Goal: Transaction & Acquisition: Book appointment/travel/reservation

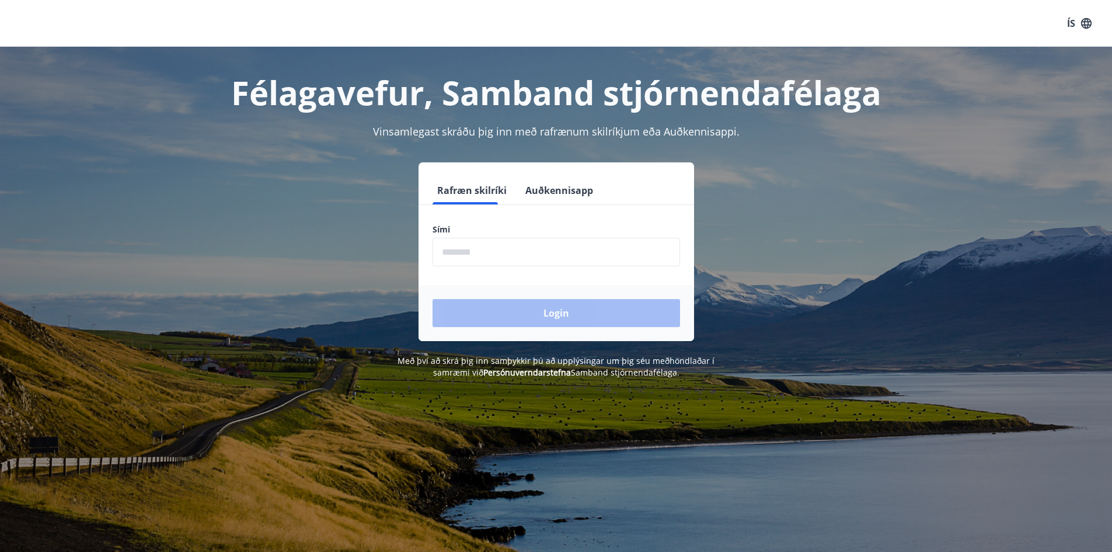
click at [476, 250] on input "phone" at bounding box center [557, 252] width 248 height 29
type input "********"
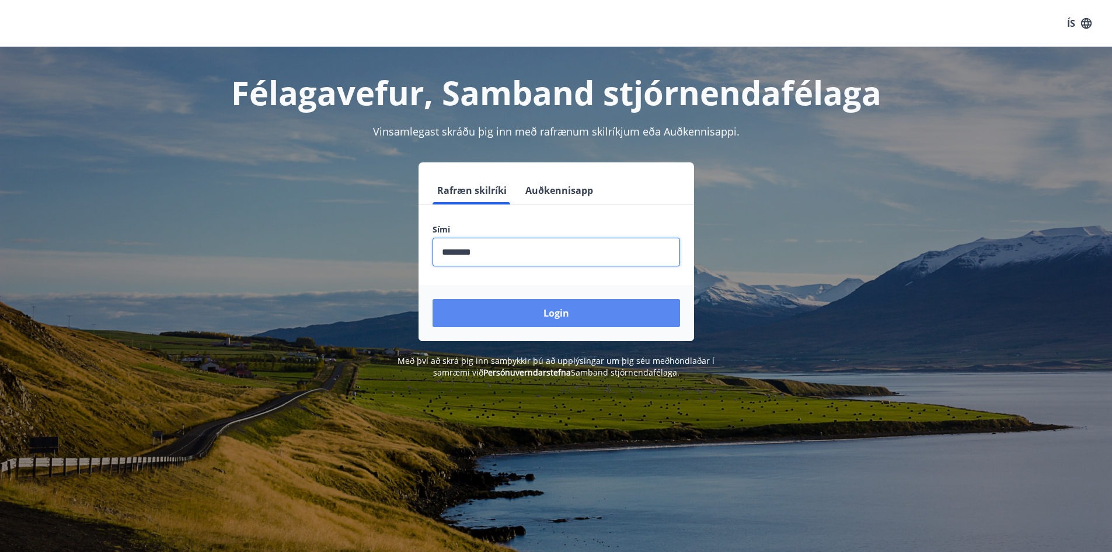
click at [543, 313] on button "Login" at bounding box center [557, 313] width 248 height 28
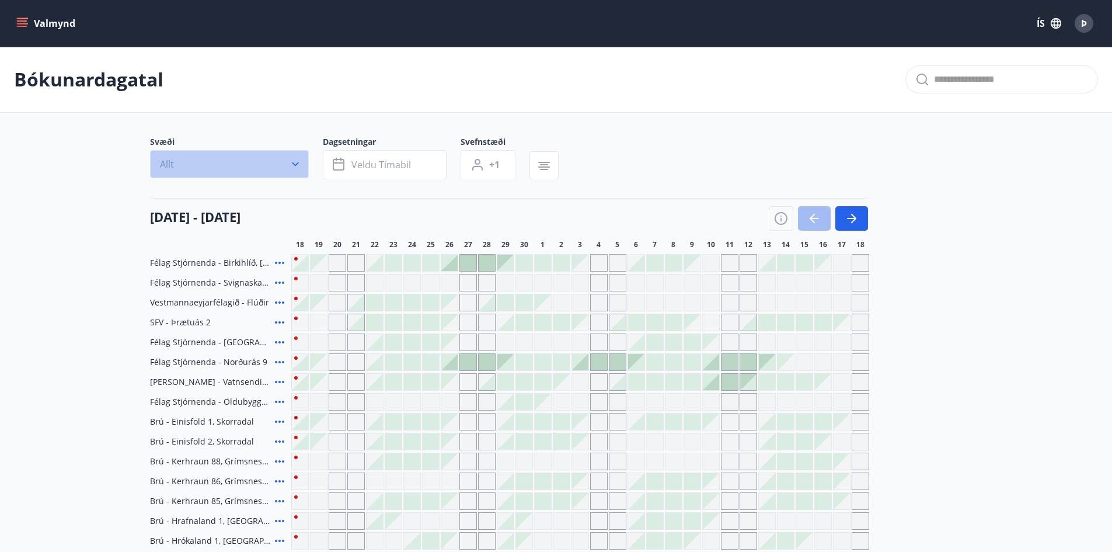
click at [231, 163] on button "Allt" at bounding box center [229, 164] width 159 height 28
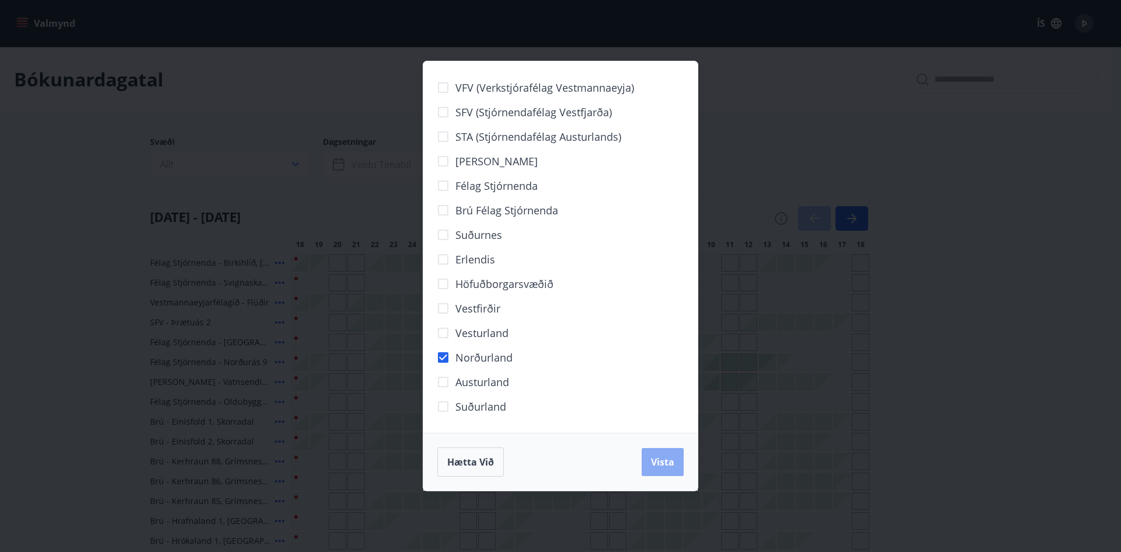
click at [666, 461] on span "Vista" at bounding box center [662, 461] width 23 height 13
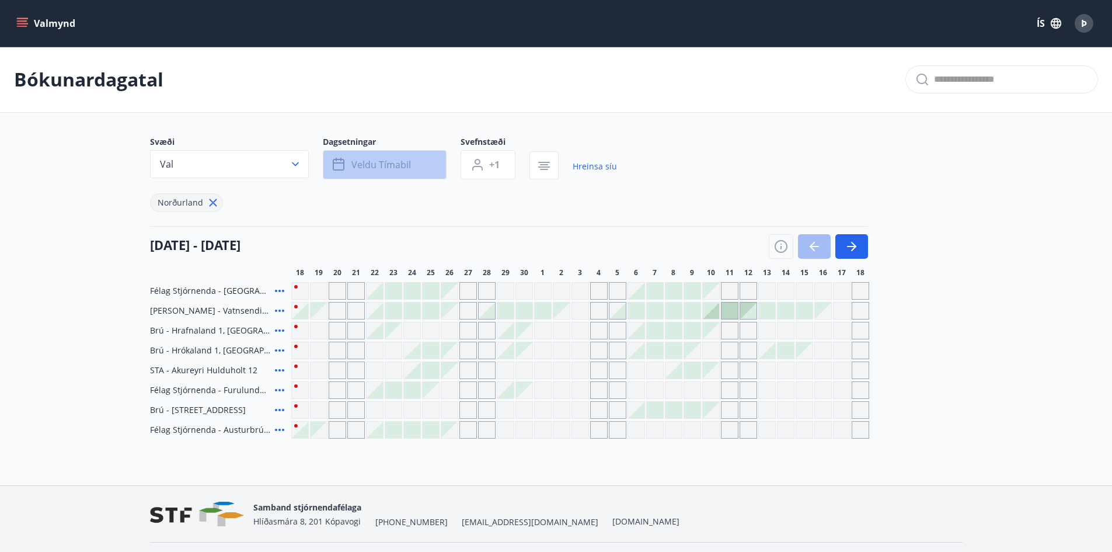
click at [389, 161] on span "Veldu tímabil" at bounding box center [382, 164] width 60 height 13
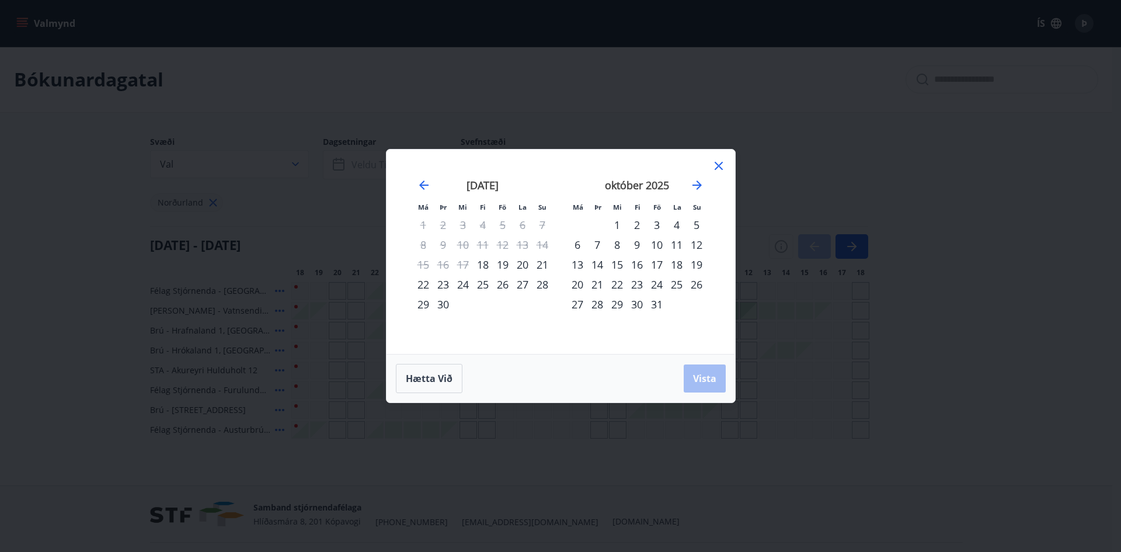
click at [84, 258] on div "Má Þr Mi Fi Fö La Su Má Þr Mi Fi Fö La Su ágúst 2025 1 2 3 4 5 6 7 8 9 10 11 12…" at bounding box center [560, 276] width 1121 height 552
click at [721, 166] on icon at bounding box center [719, 166] width 14 height 14
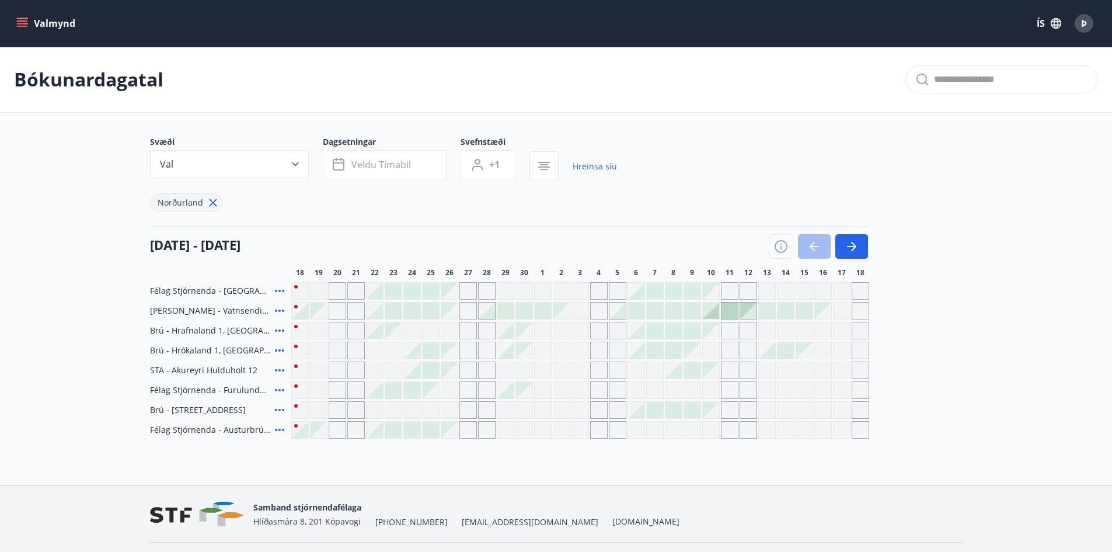
click at [275, 290] on icon at bounding box center [280, 291] width 14 height 14
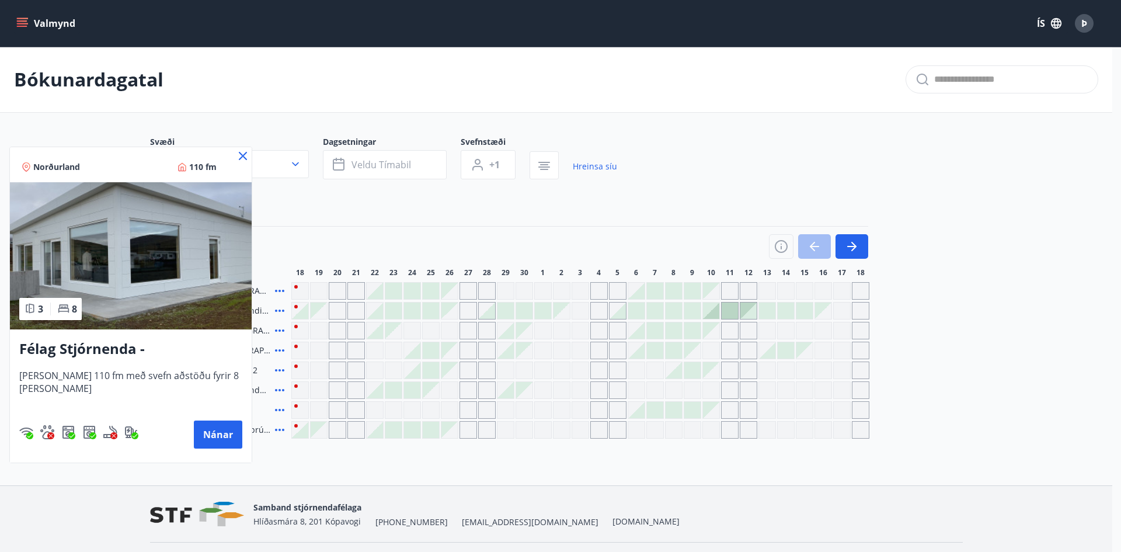
click at [239, 156] on icon at bounding box center [243, 156] width 14 height 14
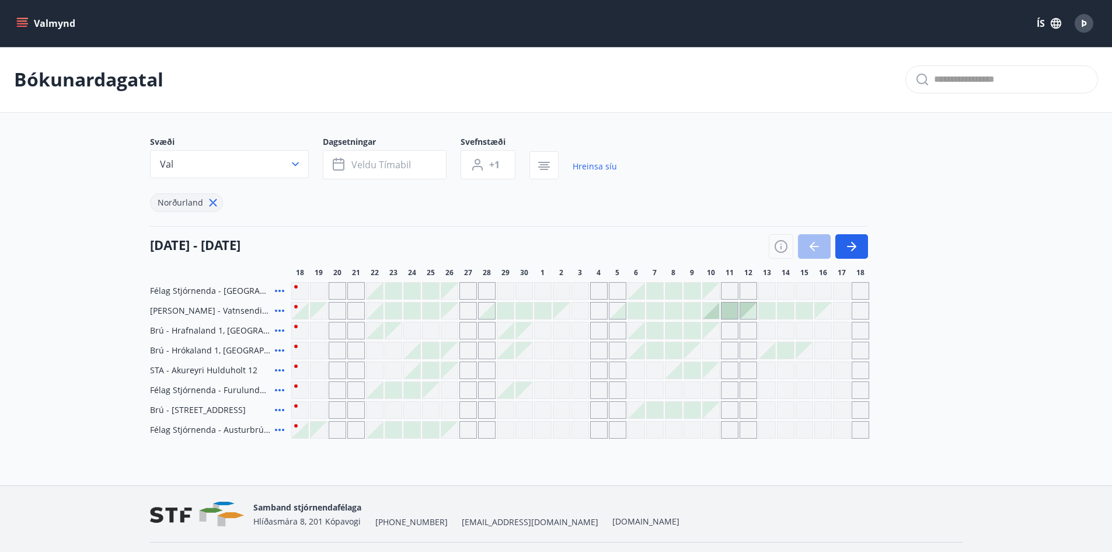
click at [390, 431] on div at bounding box center [393, 430] width 16 height 16
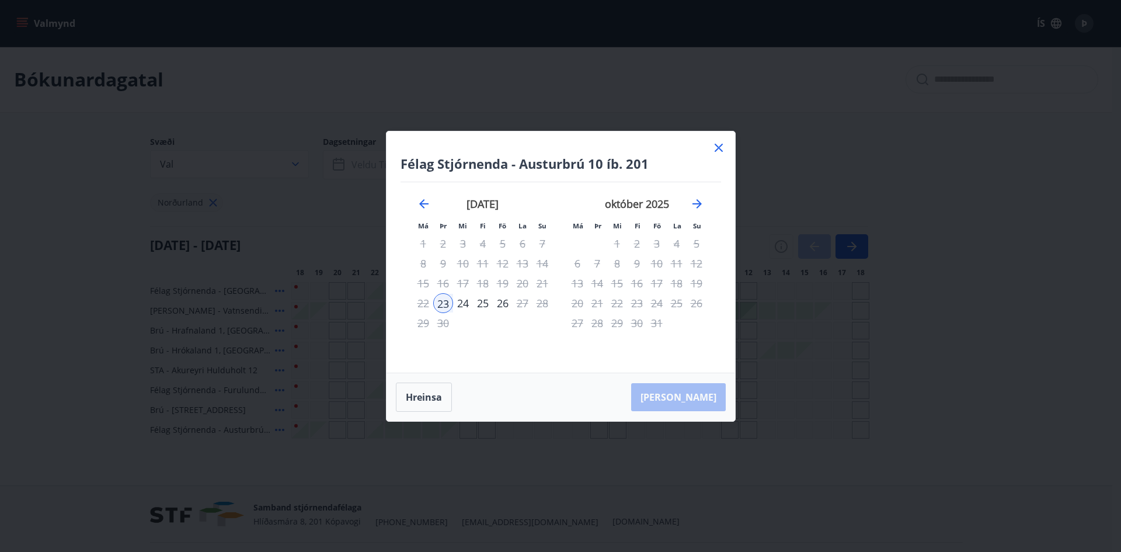
click at [719, 147] on icon at bounding box center [719, 148] width 8 height 8
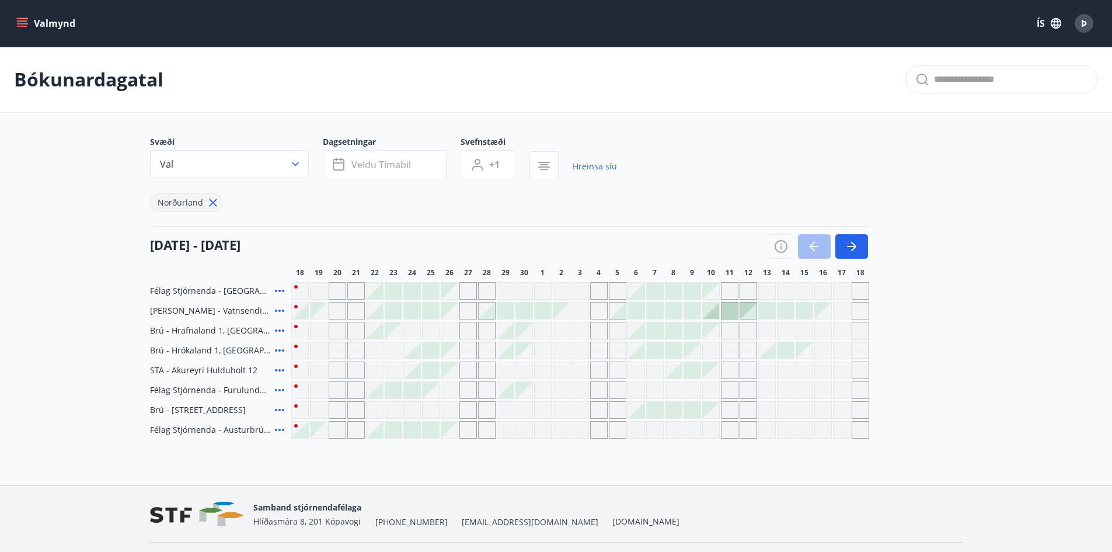
click at [55, 23] on button "Valmynd" at bounding box center [47, 23] width 66 height 21
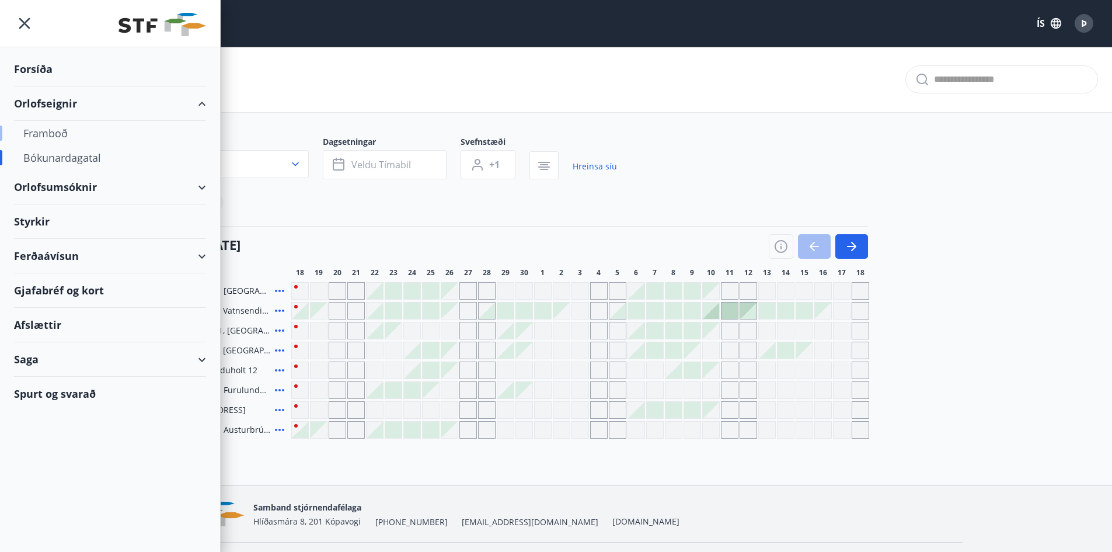
click at [57, 137] on div "Framboð" at bounding box center [109, 133] width 173 height 25
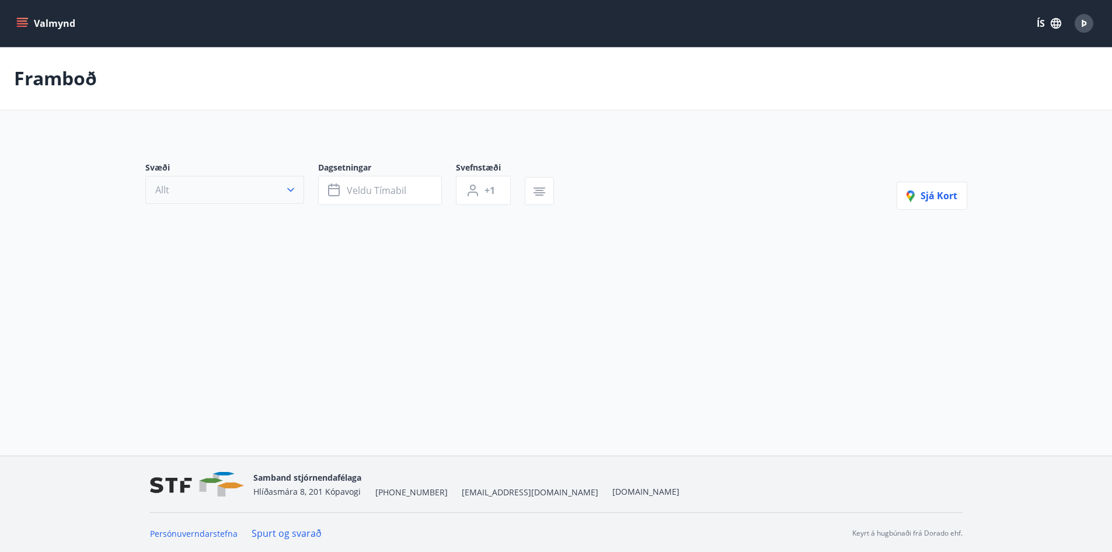
click at [280, 194] on button "Allt" at bounding box center [224, 190] width 159 height 28
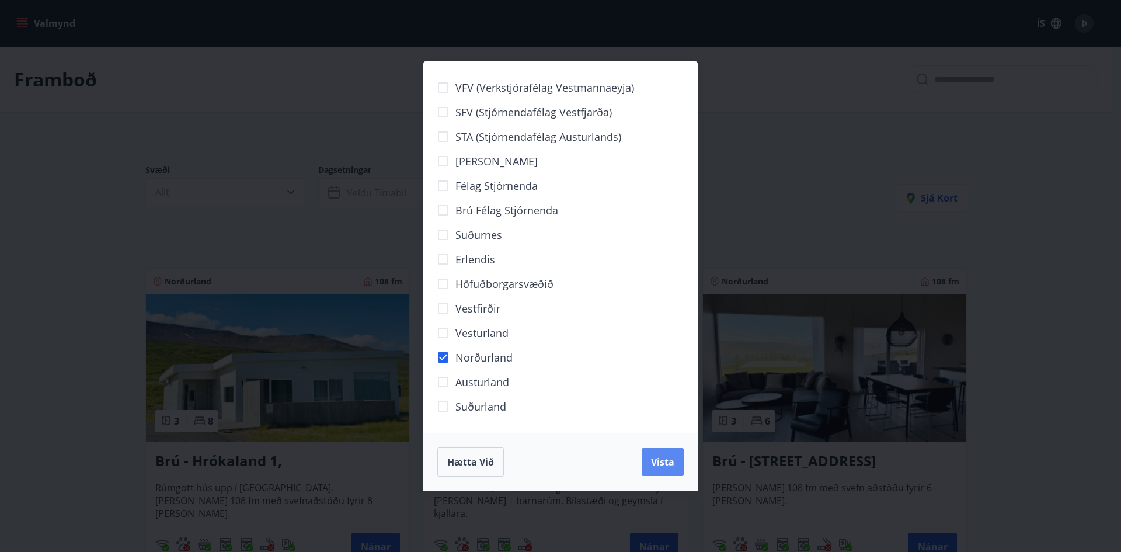
click at [659, 467] on span "Vista" at bounding box center [662, 461] width 23 height 13
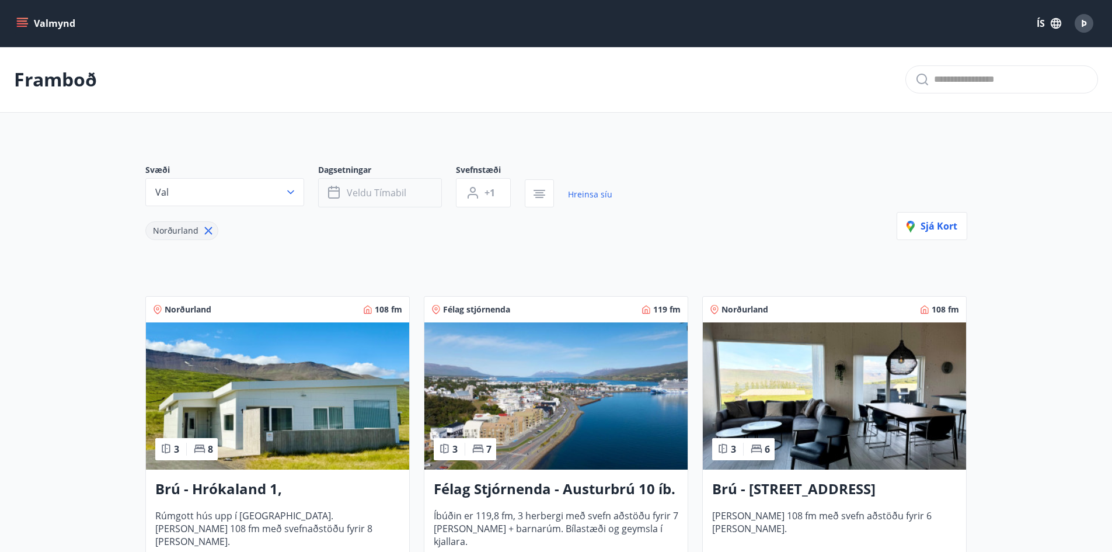
click at [380, 185] on button "Veldu tímabil" at bounding box center [380, 192] width 124 height 29
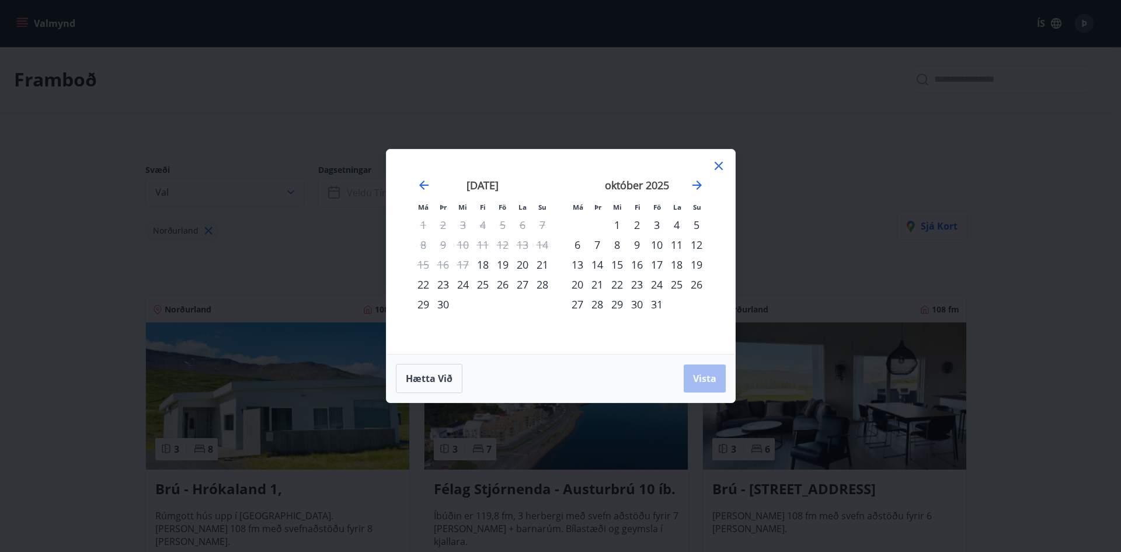
click at [501, 264] on div "19" at bounding box center [503, 265] width 20 height 20
click at [423, 286] on div "22" at bounding box center [423, 284] width 20 height 20
click at [701, 375] on span "Vista" at bounding box center [704, 378] width 23 height 13
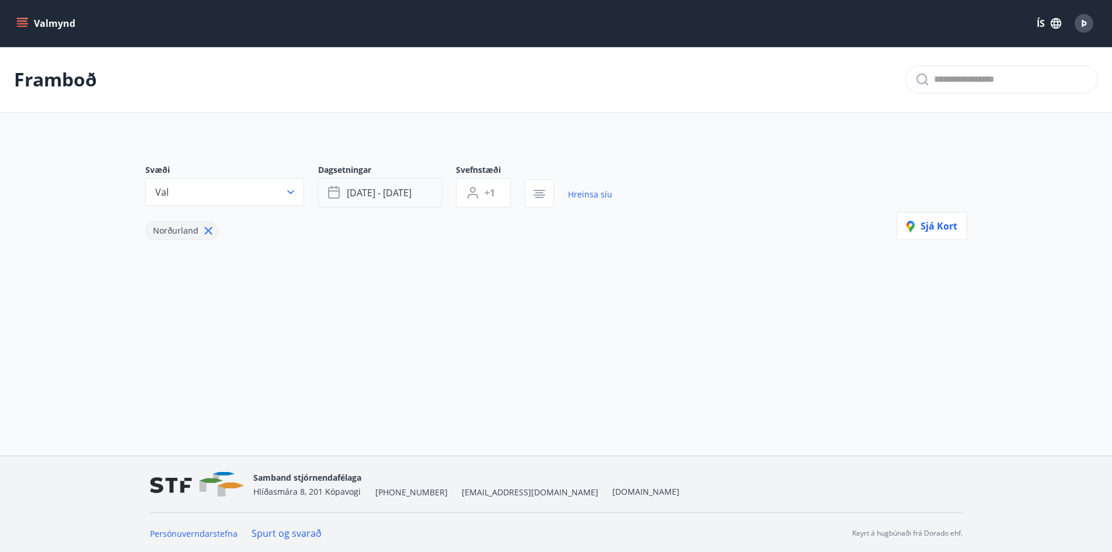
click at [373, 193] on span "sep 19 - sep 22" at bounding box center [379, 192] width 65 height 13
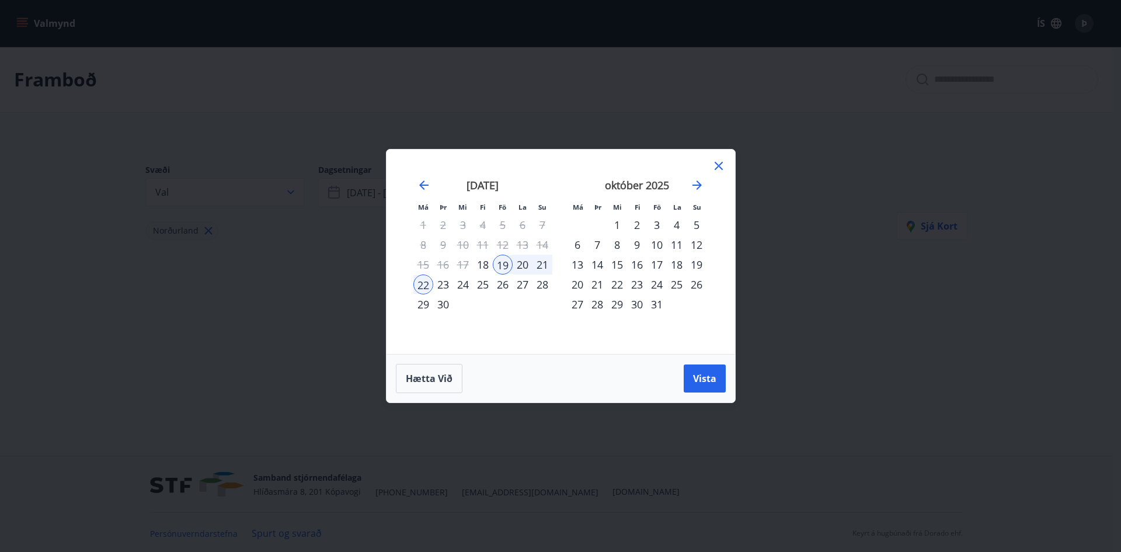
click at [720, 166] on icon at bounding box center [719, 166] width 14 height 14
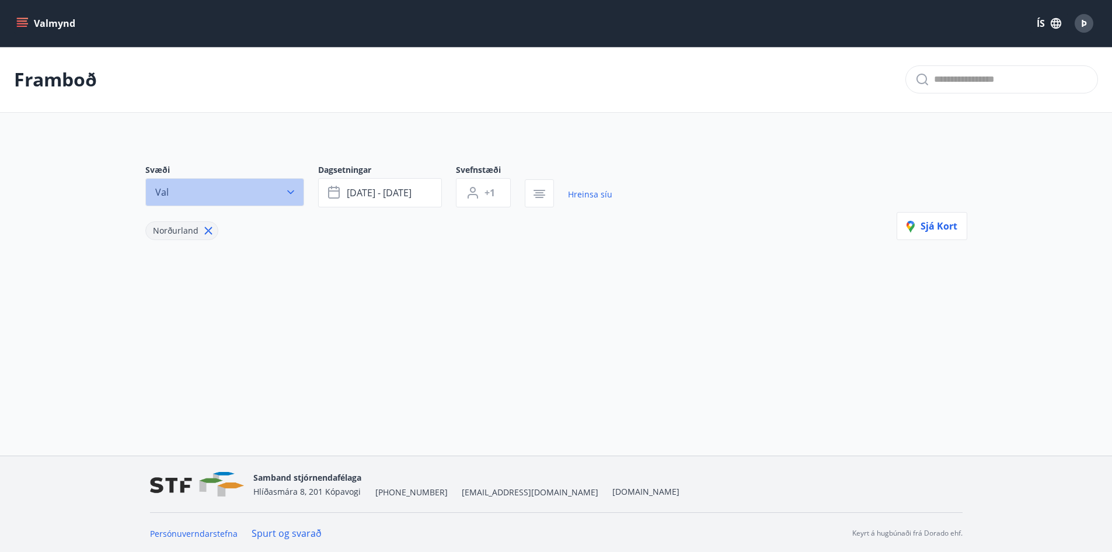
click at [239, 187] on button "Val" at bounding box center [224, 192] width 159 height 28
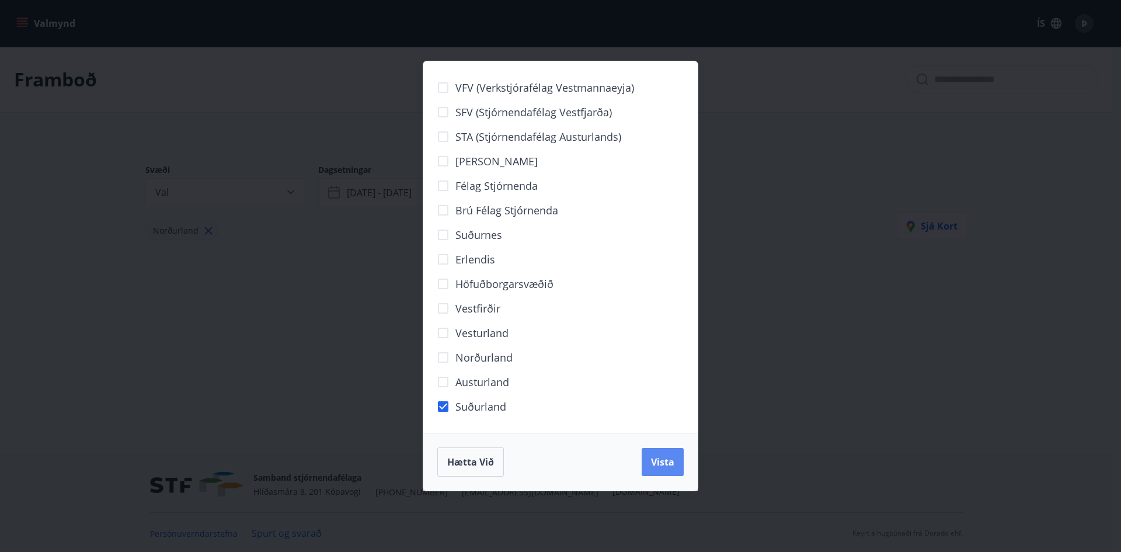
click at [660, 464] on span "Vista" at bounding box center [662, 461] width 23 height 13
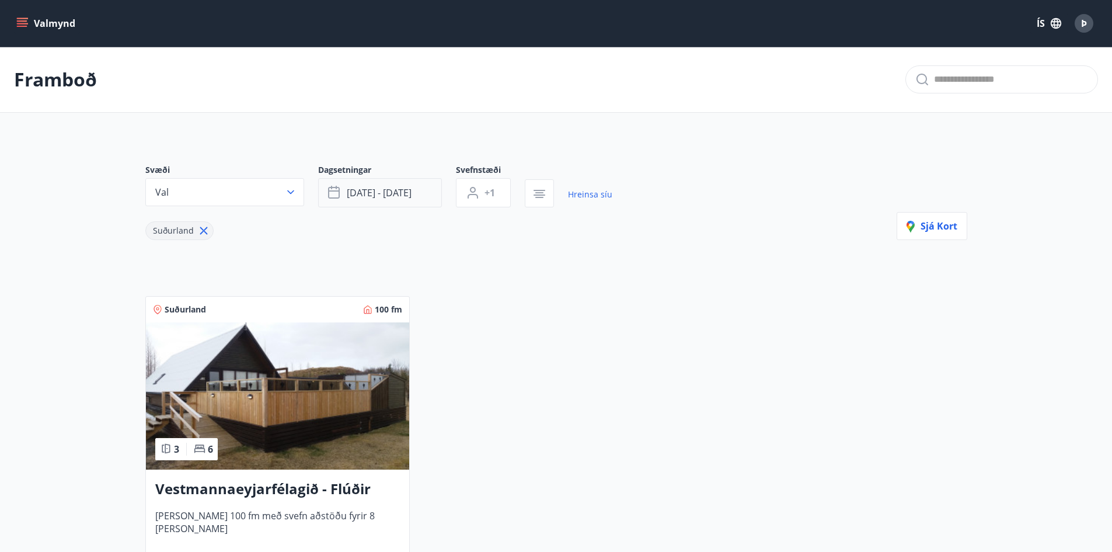
click at [402, 187] on span "sep 19 - sep 22" at bounding box center [379, 192] width 65 height 13
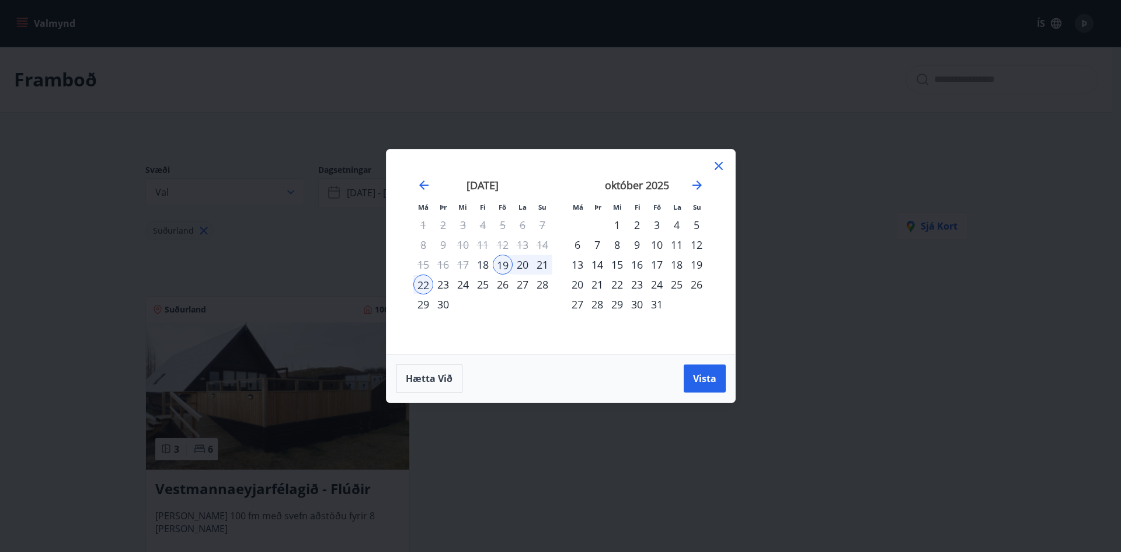
click at [722, 163] on icon at bounding box center [719, 166] width 14 height 14
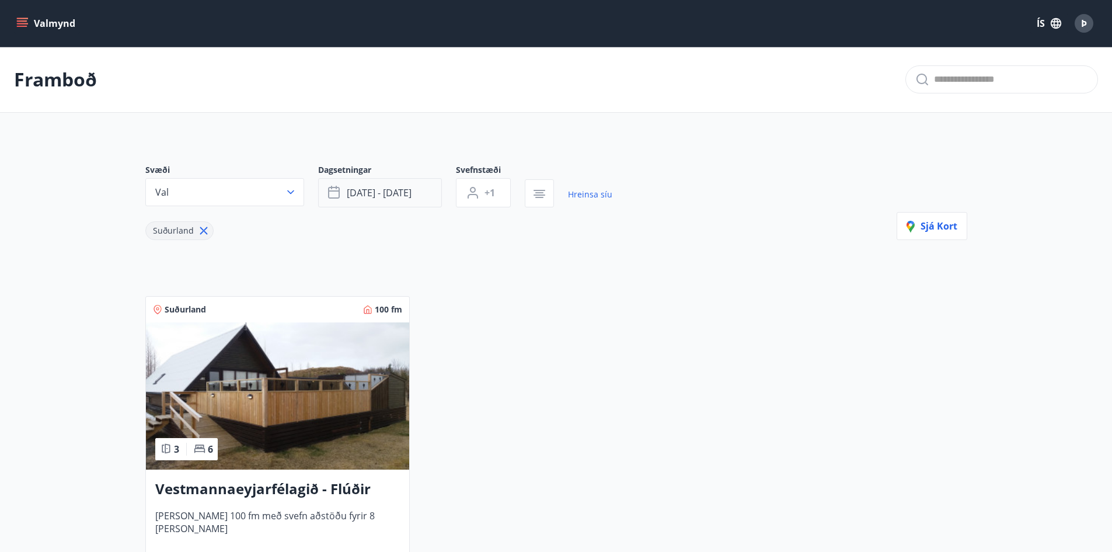
click at [419, 191] on button "sep 19 - sep 22" at bounding box center [380, 192] width 124 height 29
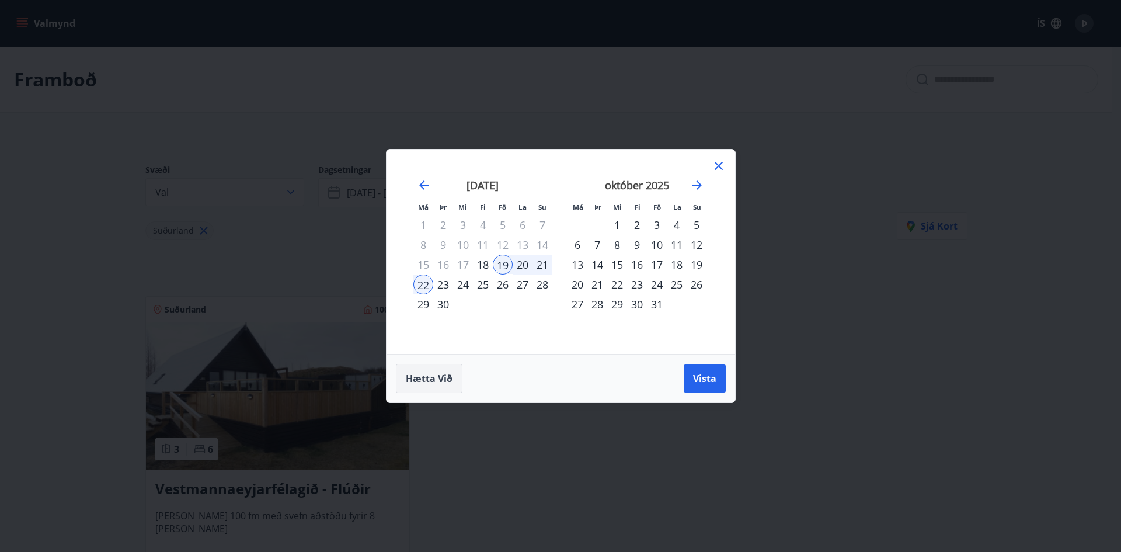
click at [430, 381] on span "Hætta við" at bounding box center [429, 378] width 47 height 13
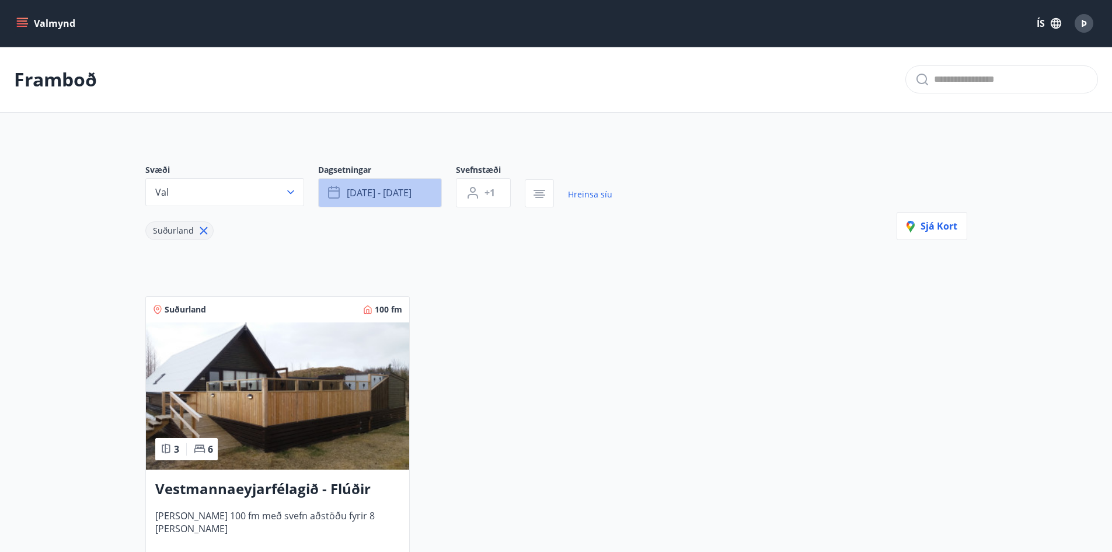
click at [427, 199] on button "sep 19 - sep 22" at bounding box center [380, 192] width 124 height 29
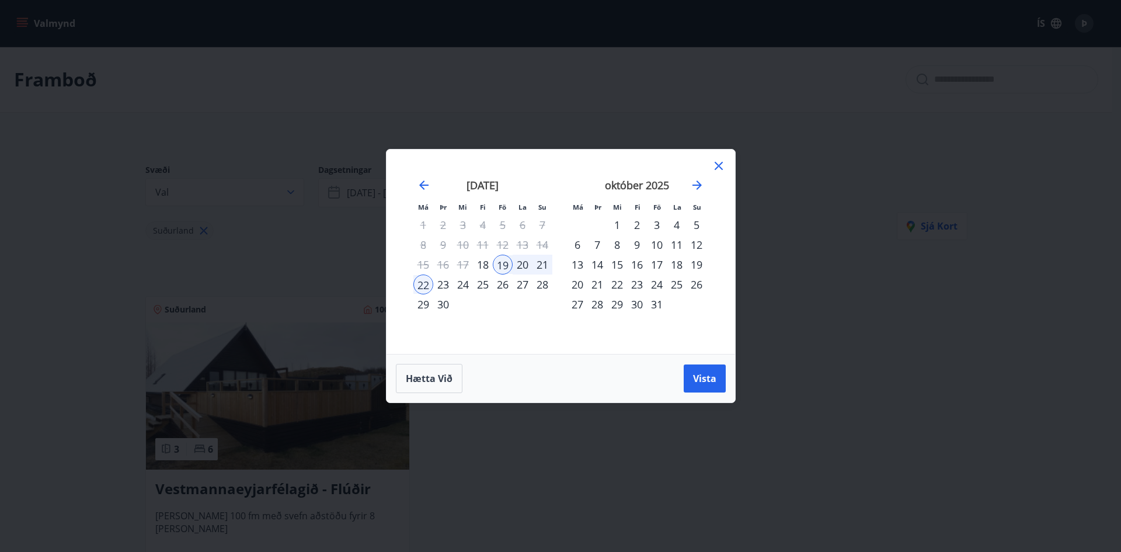
click at [652, 304] on div "31" at bounding box center [657, 304] width 20 height 20
click at [702, 371] on button "Vista" at bounding box center [705, 378] width 42 height 28
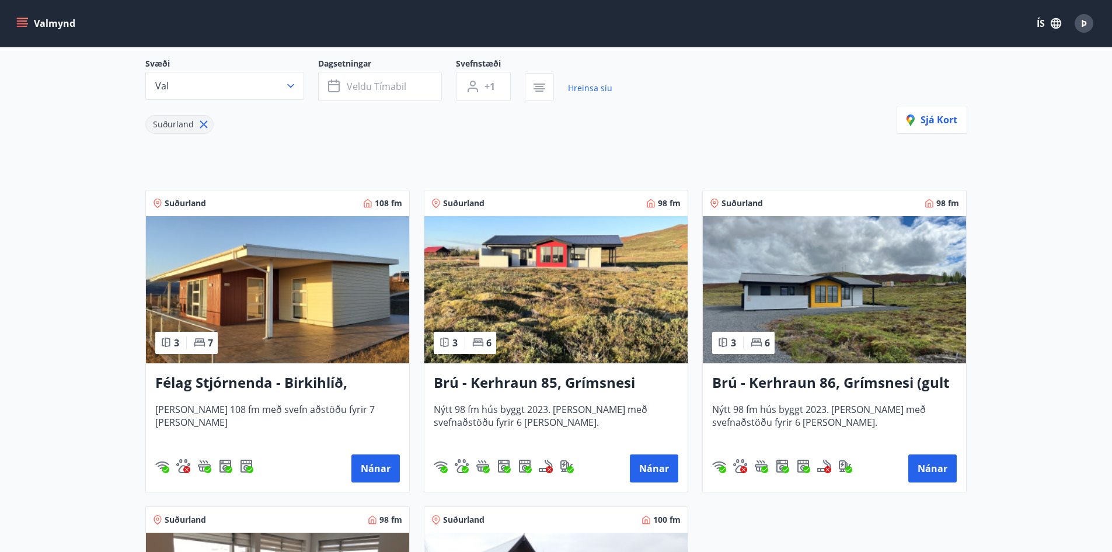
scroll to position [117, 0]
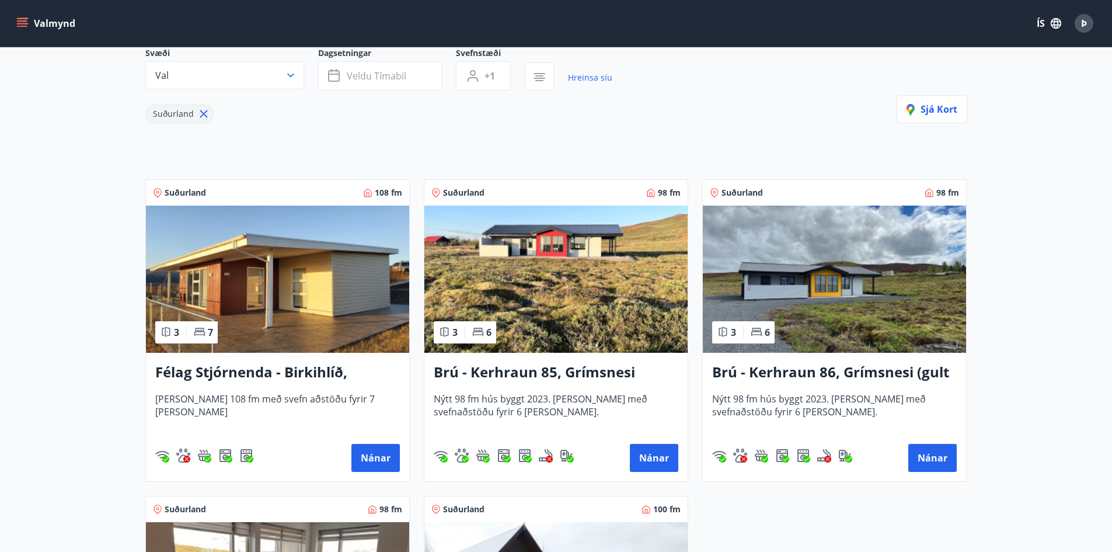
click at [259, 304] on img at bounding box center [277, 279] width 263 height 147
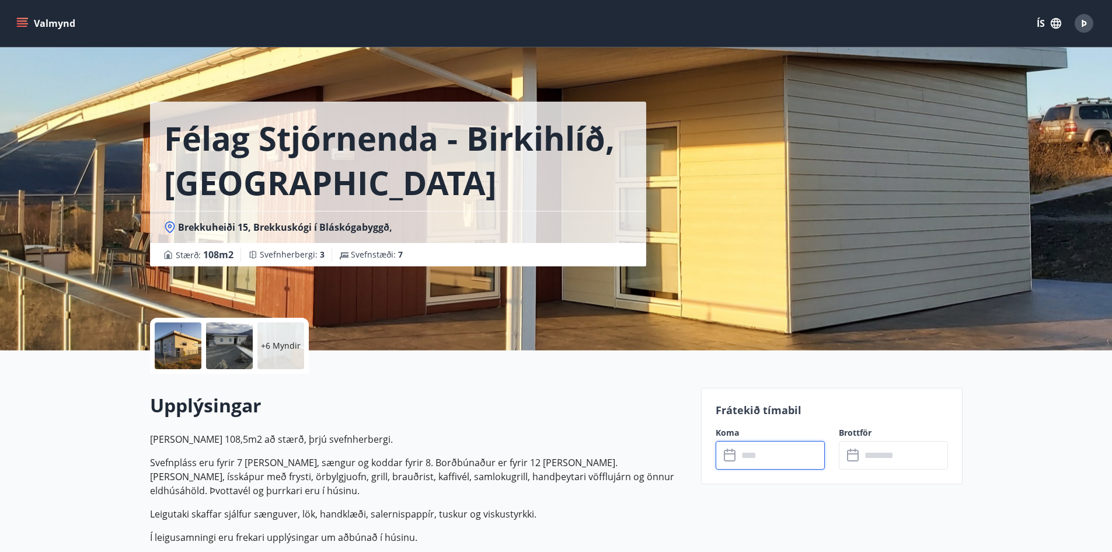
click at [785, 455] on input "text" at bounding box center [781, 455] width 87 height 29
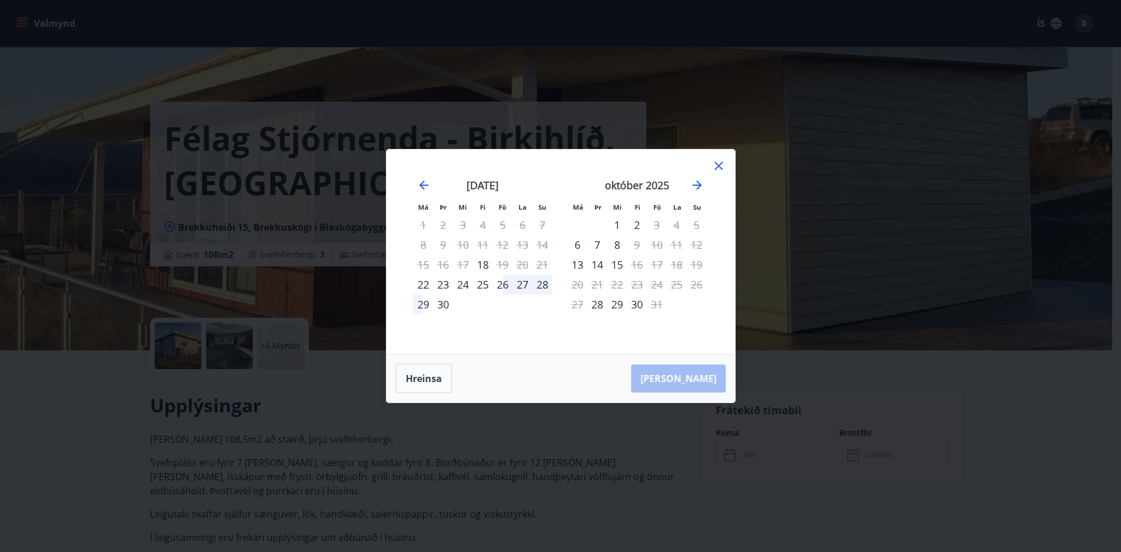
click at [720, 166] on icon at bounding box center [719, 166] width 14 height 14
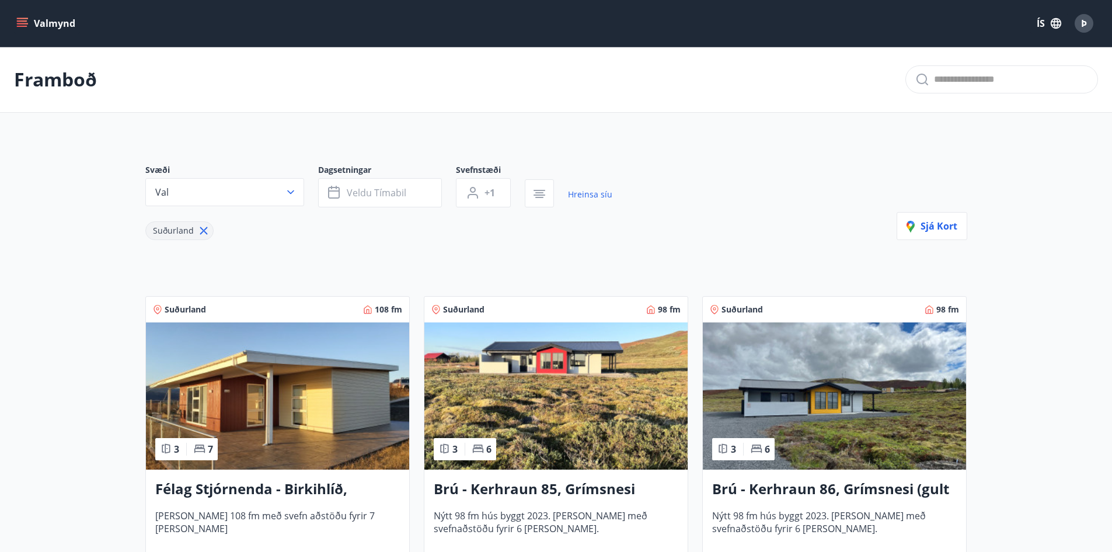
click at [312, 403] on img at bounding box center [277, 395] width 263 height 147
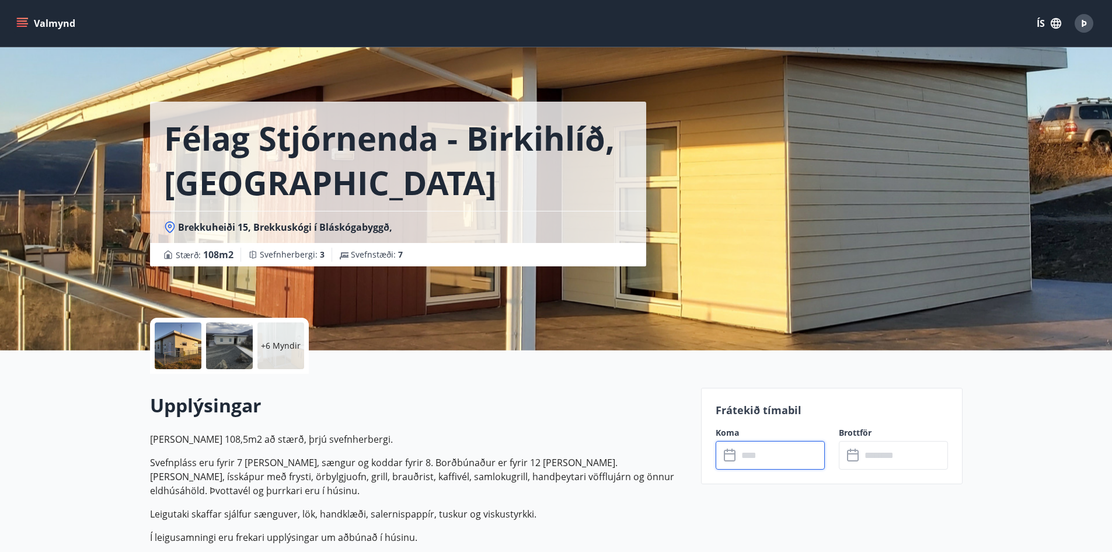
click at [773, 460] on input "text" at bounding box center [781, 455] width 87 height 29
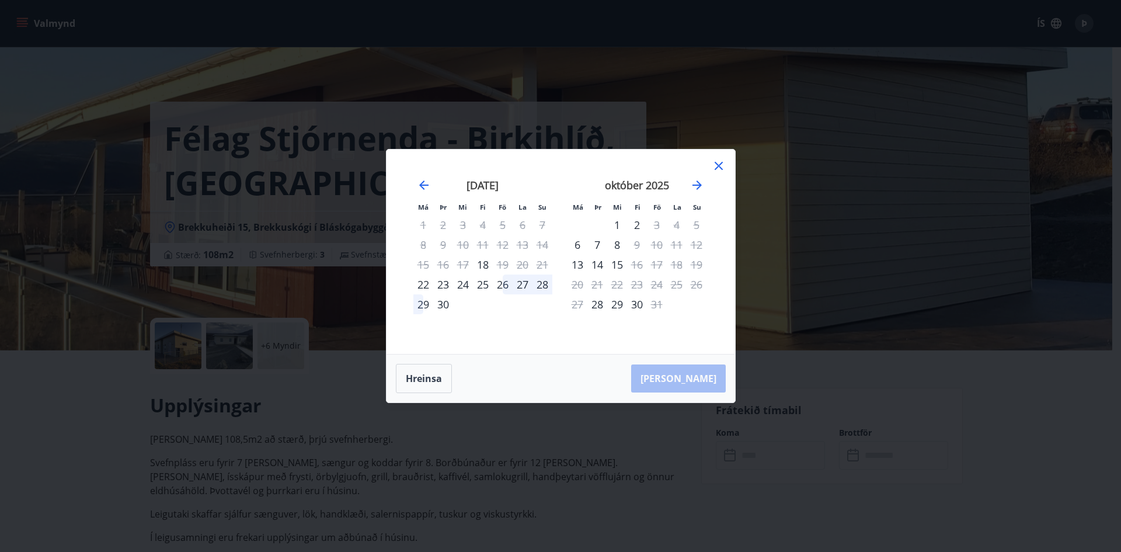
click at [721, 157] on div "Má Þr Mi Fi Fö La Su Má Þr Mi Fi Fö La Su ágúst 2025 1 2 3 4 5 6 7 8 9 10 11 12…" at bounding box center [561, 251] width 349 height 204
click at [715, 172] on icon at bounding box center [719, 166] width 14 height 14
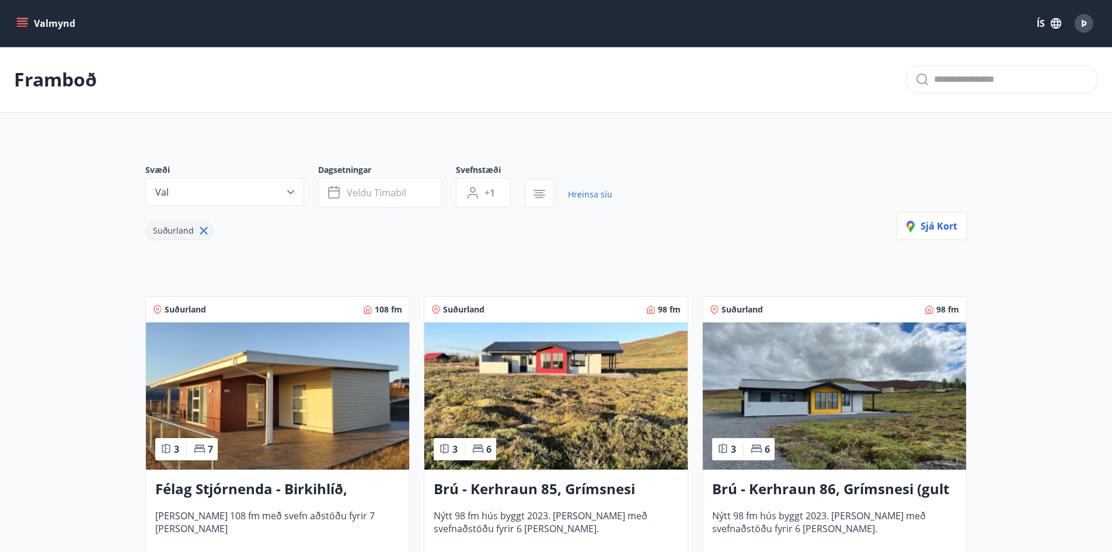
click at [883, 388] on img at bounding box center [834, 395] width 263 height 147
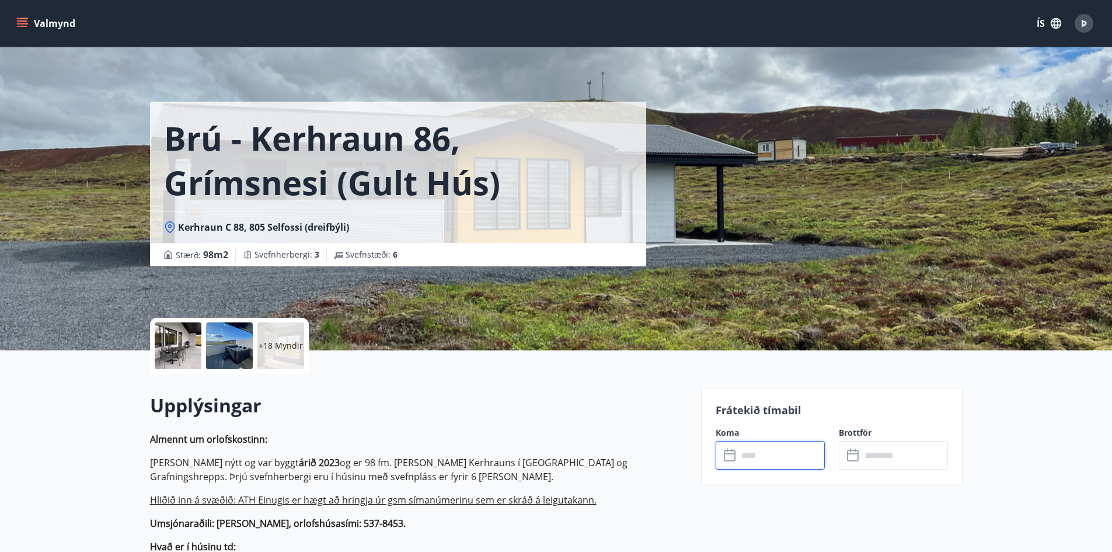
click at [791, 454] on input "text" at bounding box center [781, 455] width 87 height 29
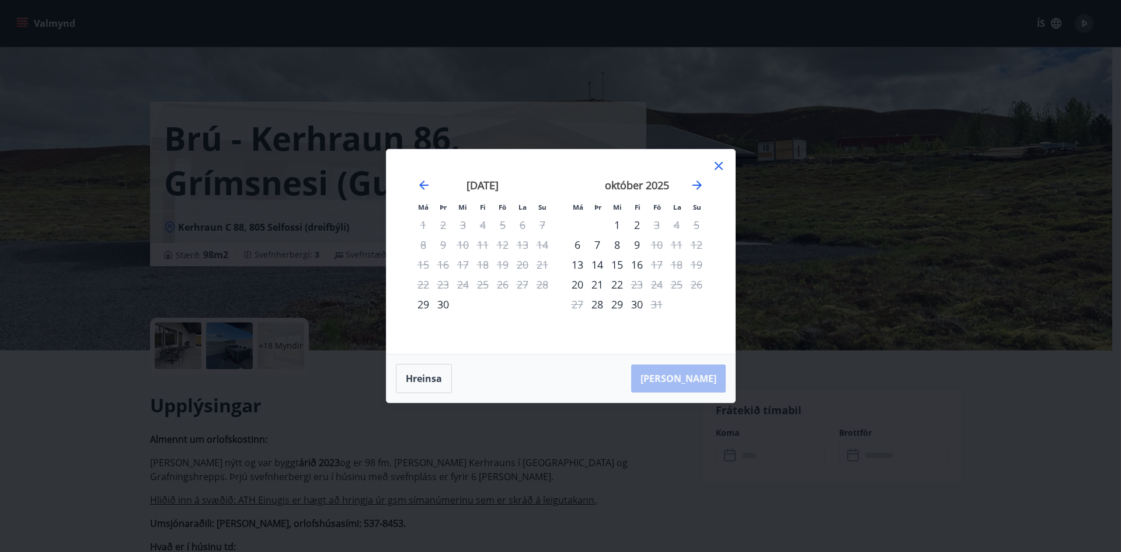
click at [717, 165] on icon at bounding box center [719, 166] width 14 height 14
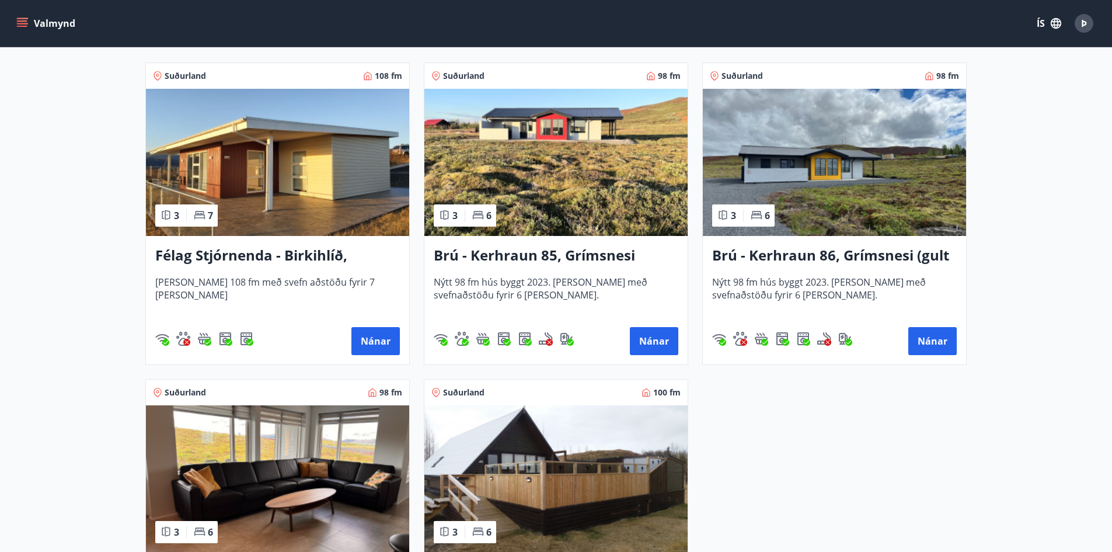
click at [275, 467] on img at bounding box center [277, 478] width 263 height 147
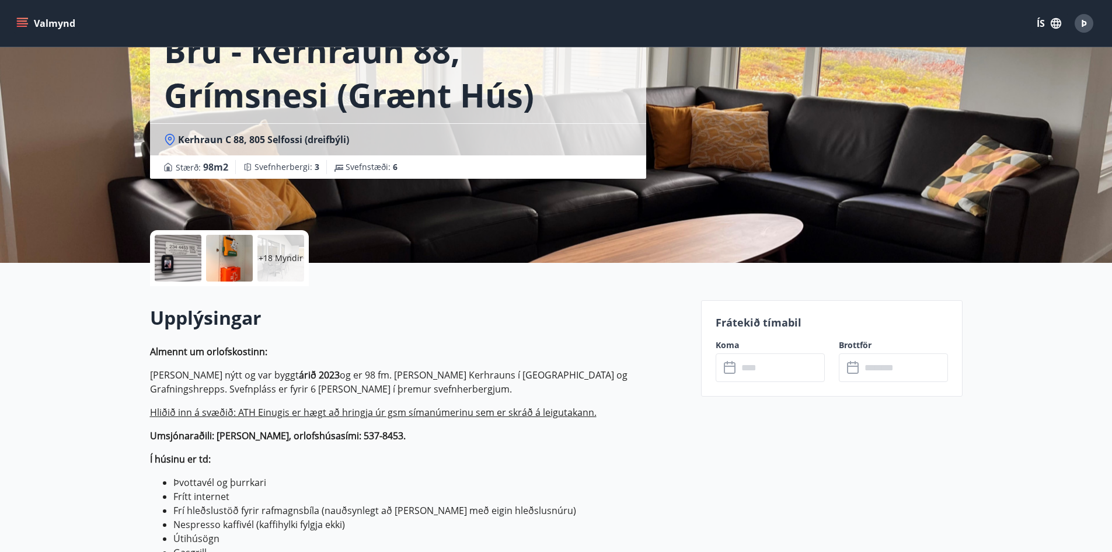
scroll to position [117, 0]
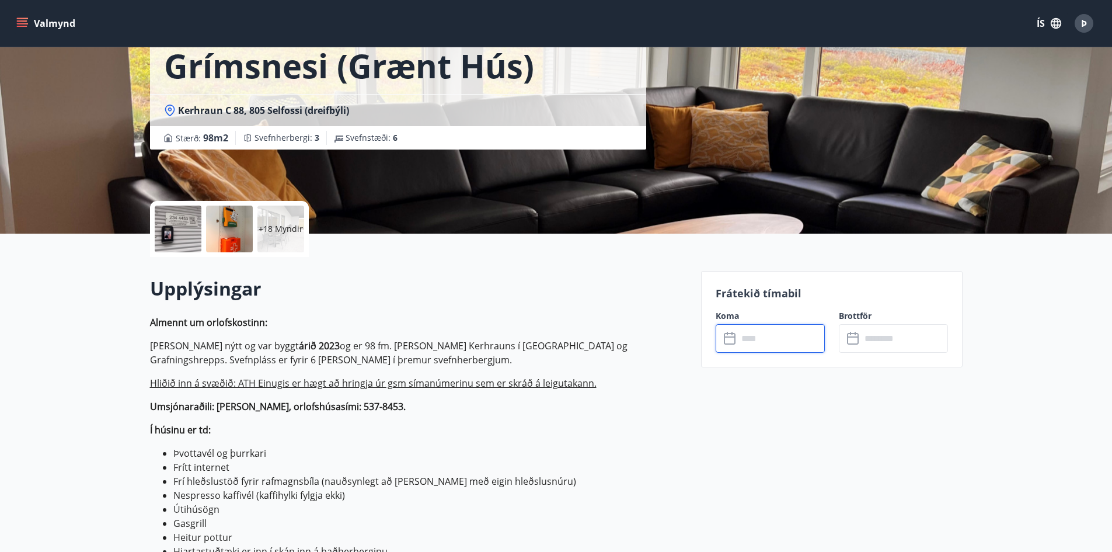
click at [754, 342] on input "text" at bounding box center [781, 338] width 87 height 29
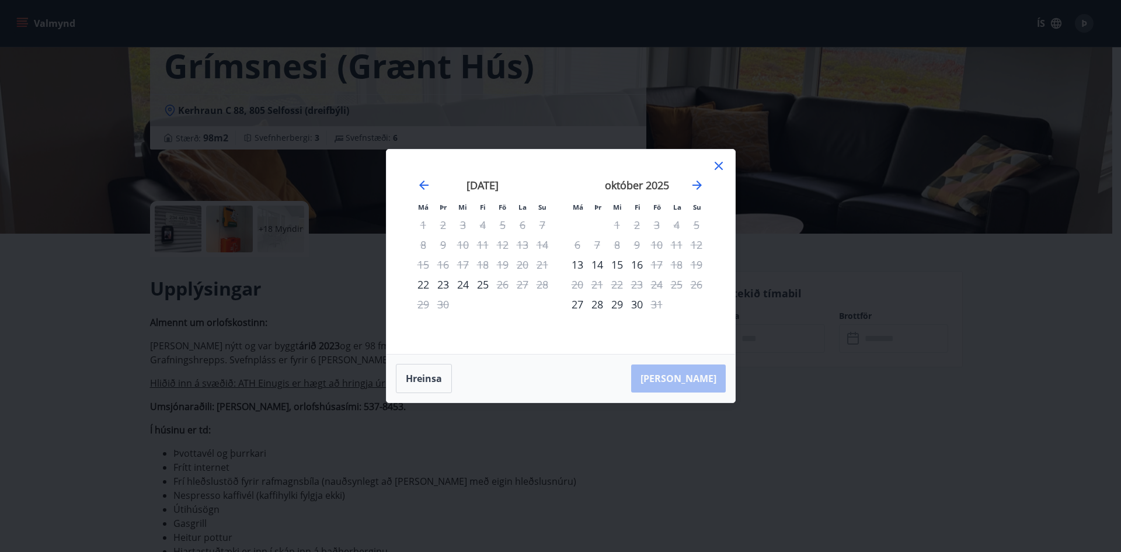
drag, startPoint x: 717, startPoint y: 164, endPoint x: 717, endPoint y: 173, distance: 9.3
click at [717, 164] on icon at bounding box center [719, 166] width 14 height 14
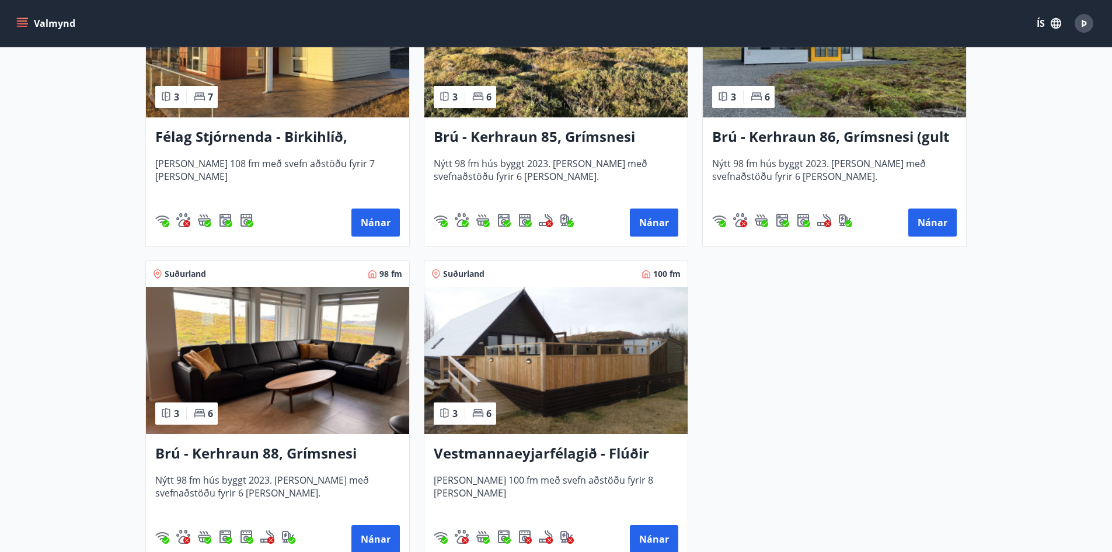
click at [603, 368] on img at bounding box center [556, 360] width 263 height 147
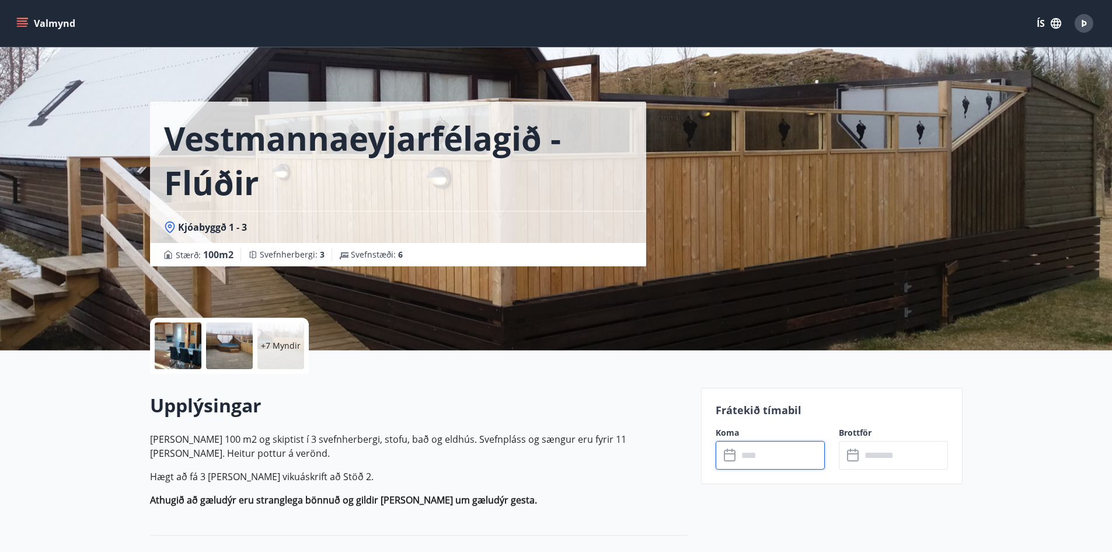
click at [780, 457] on input "text" at bounding box center [781, 455] width 87 height 29
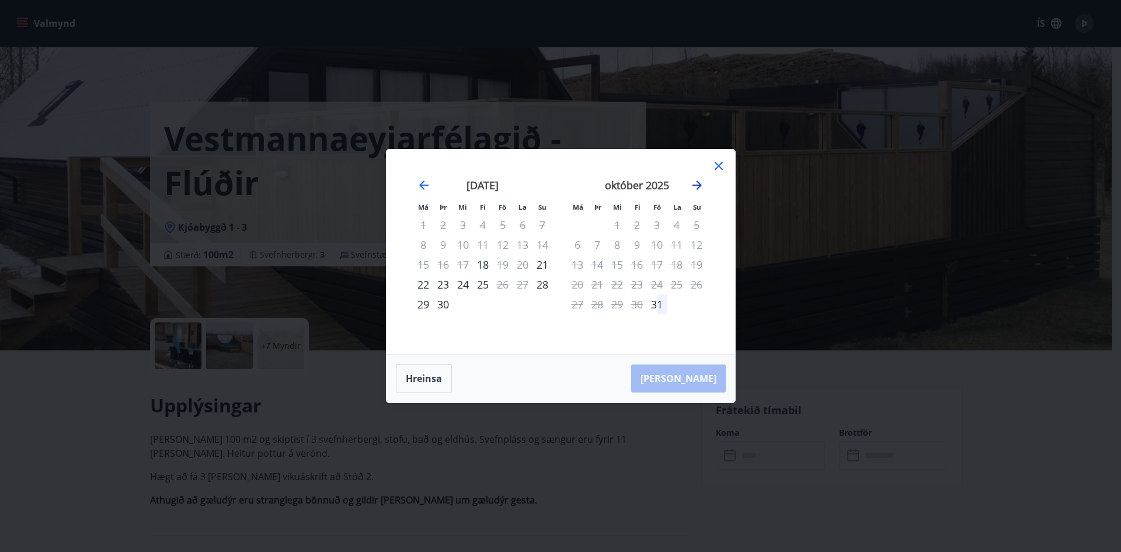
click at [697, 187] on icon "Move forward to switch to the next month." at bounding box center [697, 185] width 14 height 14
click at [719, 167] on icon at bounding box center [719, 166] width 8 height 8
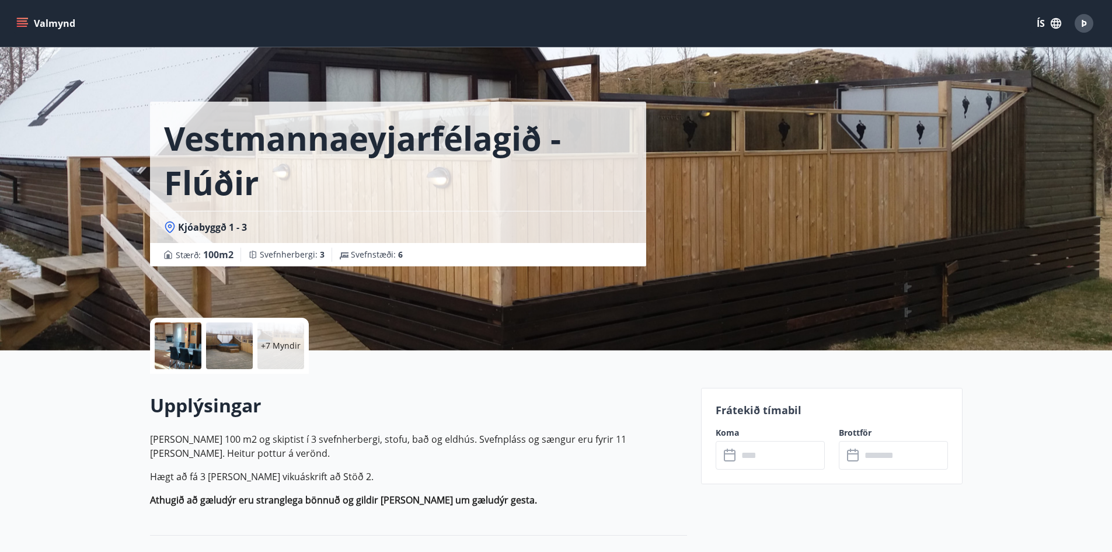
click at [33, 19] on button "Valmynd" at bounding box center [47, 23] width 66 height 21
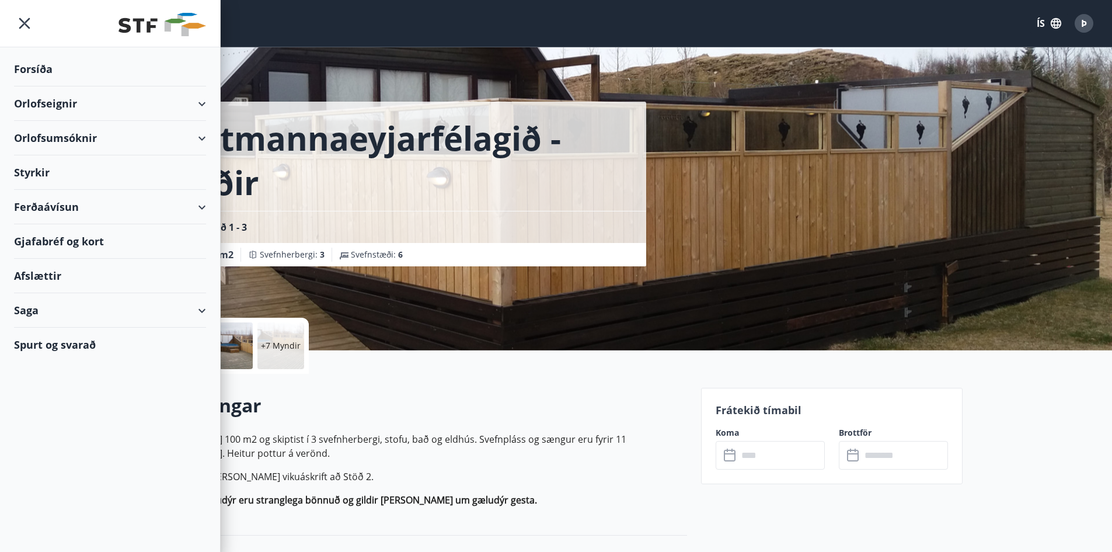
click at [25, 23] on icon "menu" at bounding box center [24, 23] width 21 height 21
